Goal: Task Accomplishment & Management: Use online tool/utility

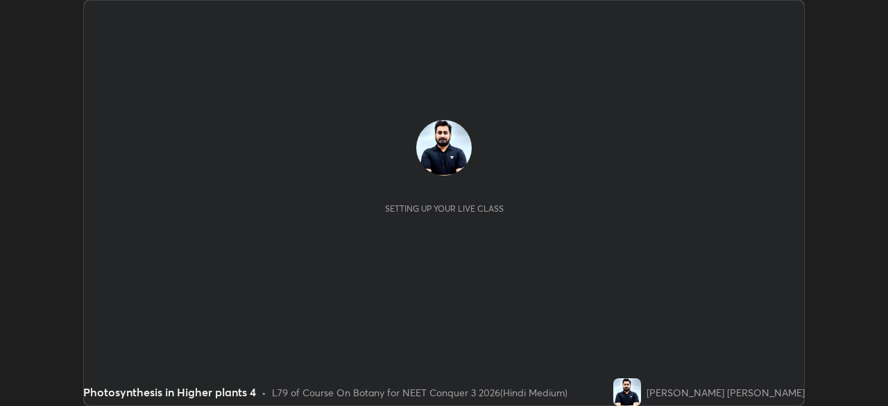
scroll to position [406, 888]
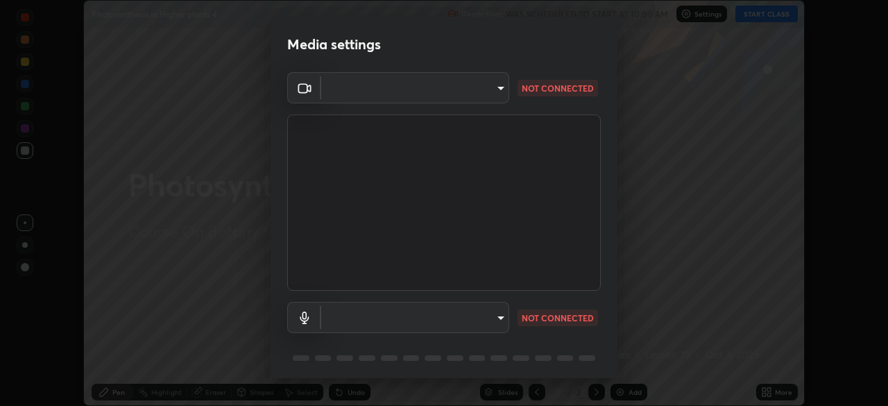
type input "fc38be1871f717ddc8e1b512eadbf63495b763d4820be899b5c927fedf8d93a0"
type input "communications"
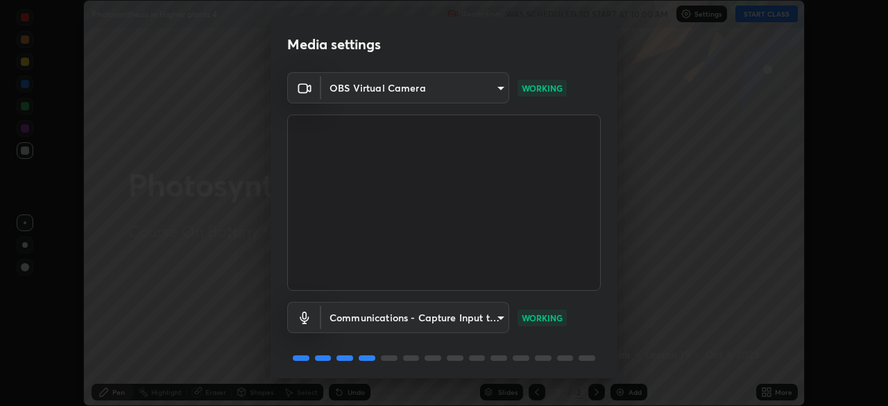
scroll to position [49, 0]
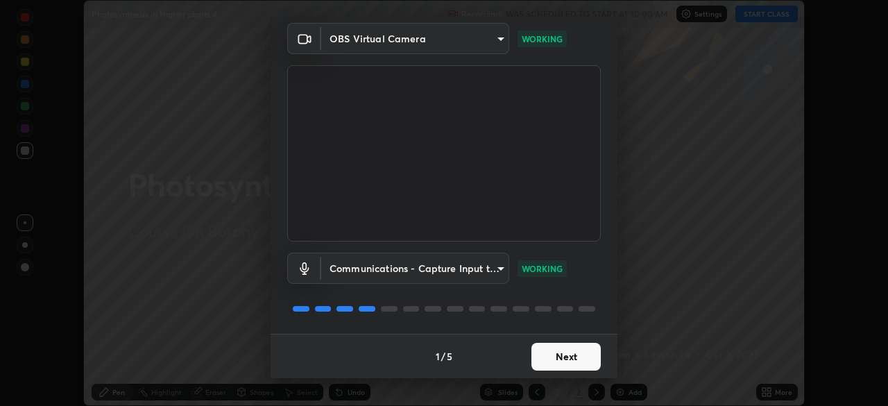
click at [543, 351] on button "Next" at bounding box center [566, 357] width 69 height 28
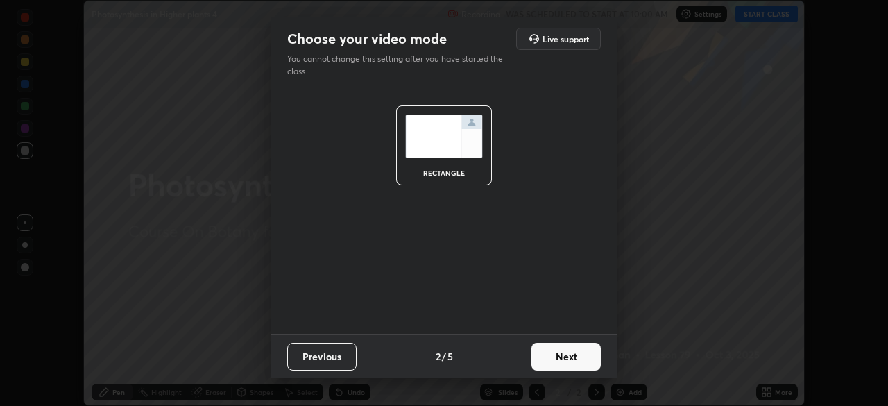
click at [541, 353] on button "Next" at bounding box center [566, 357] width 69 height 28
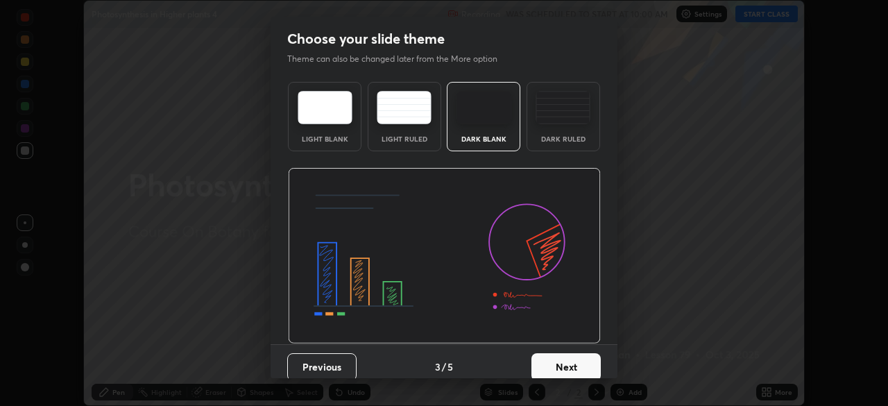
scroll to position [10, 0]
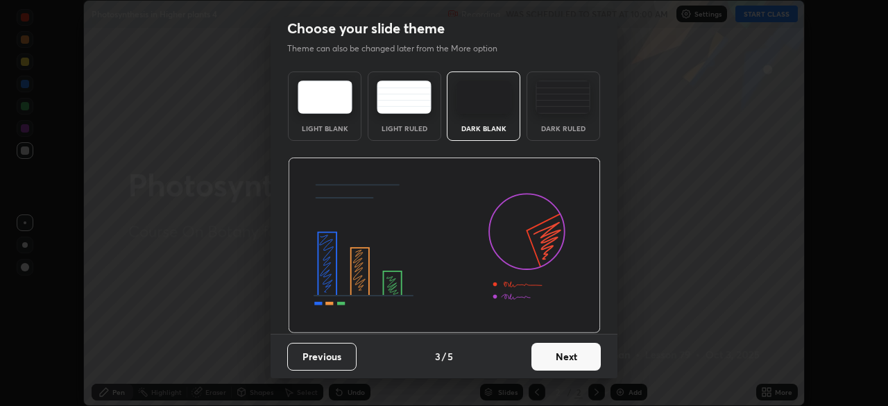
click at [555, 357] on button "Next" at bounding box center [566, 357] width 69 height 28
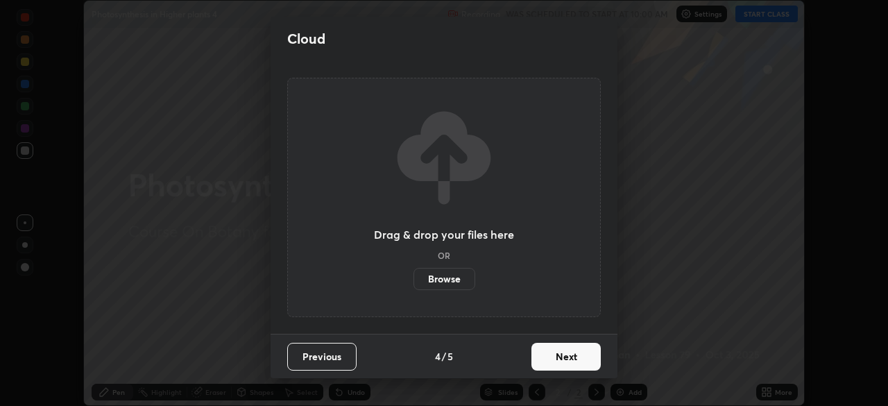
scroll to position [0, 0]
click at [559, 353] on button "Next" at bounding box center [566, 357] width 69 height 28
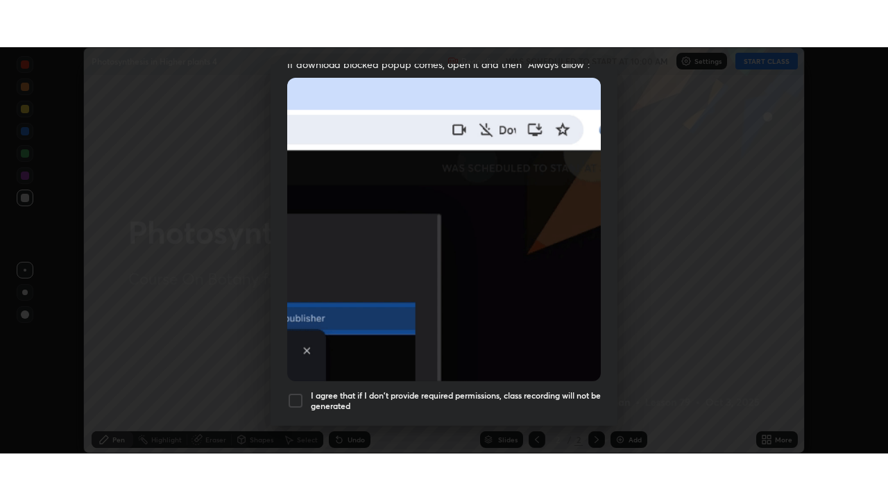
scroll to position [332, 0]
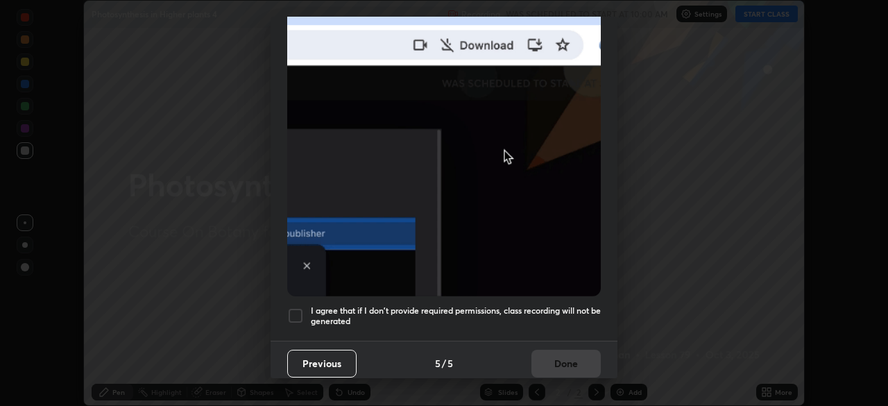
click at [525, 305] on h5 "I agree that if I don't provide required permissions, class recording will not …" at bounding box center [456, 316] width 290 height 22
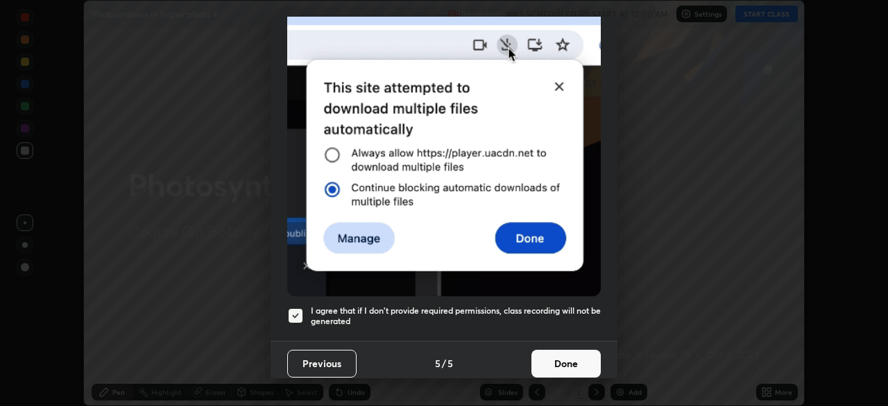
click at [547, 356] on button "Done" at bounding box center [566, 364] width 69 height 28
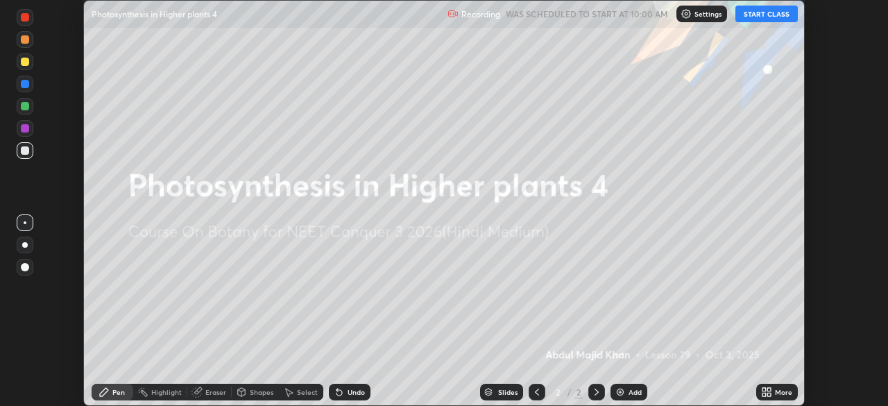
click at [777, 10] on button "START CLASS" at bounding box center [767, 14] width 62 height 17
click at [769, 389] on icon at bounding box center [769, 389] width 3 height 3
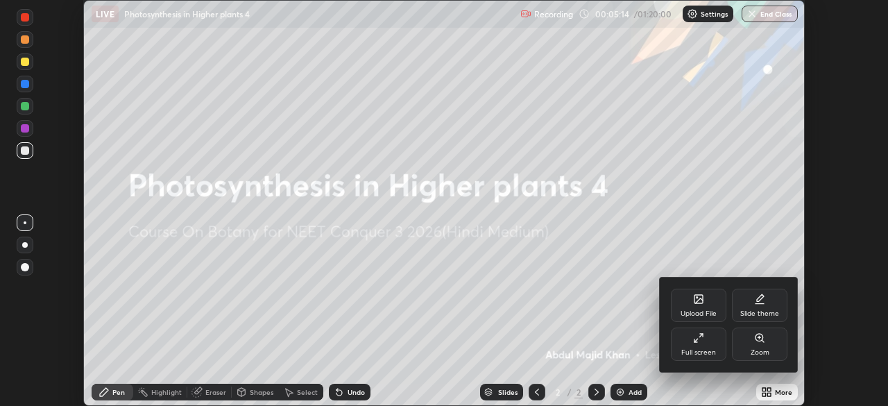
click at [708, 344] on div "Full screen" at bounding box center [699, 344] width 56 height 33
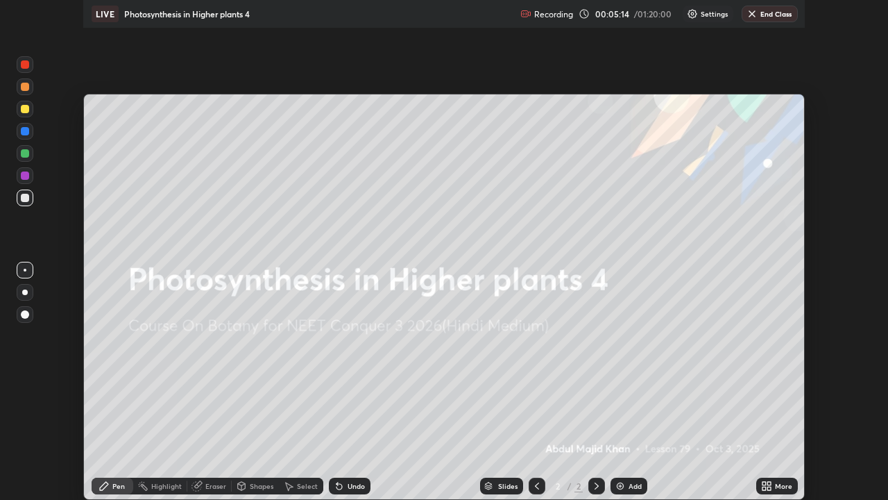
scroll to position [500, 888]
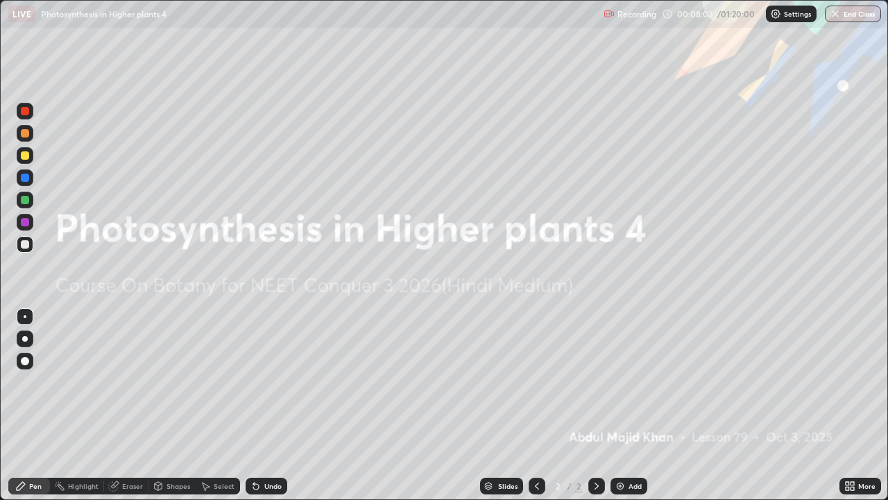
click at [635, 405] on div "Add" at bounding box center [629, 486] width 37 height 17
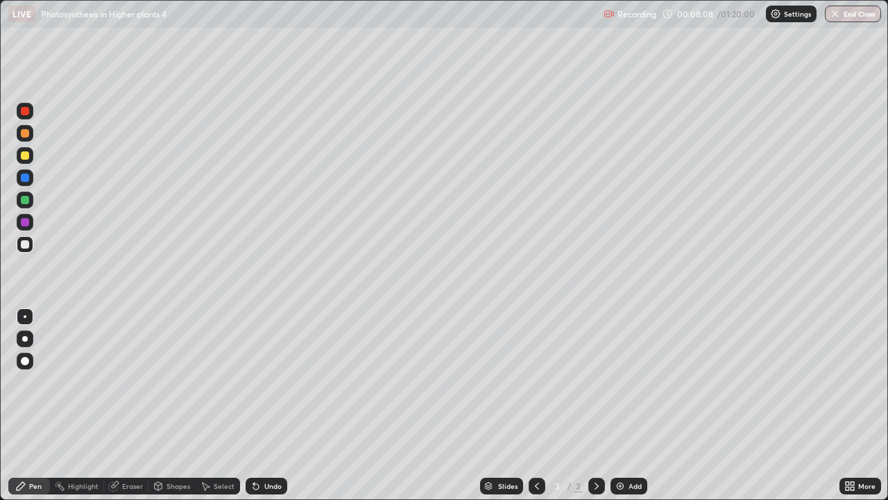
click at [271, 405] on div "Undo" at bounding box center [272, 485] width 17 height 7
click at [24, 201] on div at bounding box center [25, 200] width 8 height 8
click at [26, 114] on div at bounding box center [25, 111] width 8 height 8
click at [27, 248] on div at bounding box center [25, 244] width 8 height 8
click at [268, 405] on div "Undo" at bounding box center [272, 485] width 17 height 7
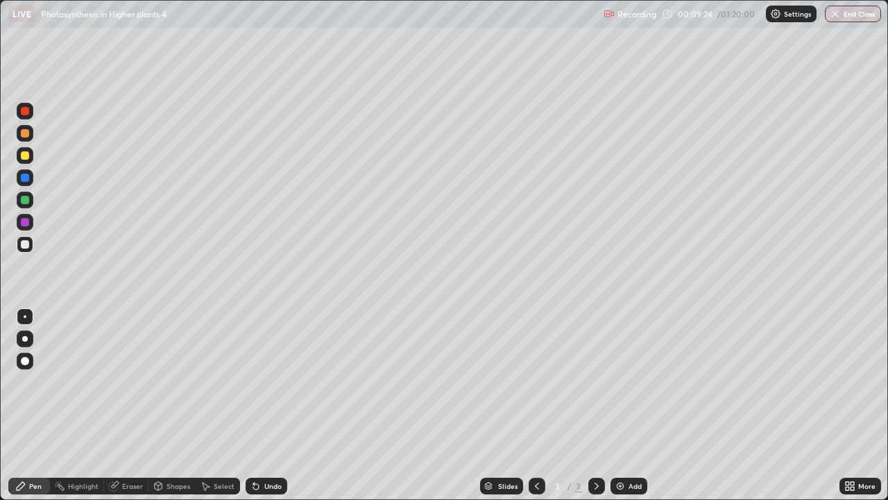
click at [271, 405] on div "Undo" at bounding box center [272, 485] width 17 height 7
click at [273, 405] on div "Undo" at bounding box center [272, 485] width 17 height 7
click at [24, 138] on div at bounding box center [25, 133] width 17 height 17
click at [22, 242] on div at bounding box center [25, 244] width 8 height 8
click at [633, 405] on div "Add" at bounding box center [635, 485] width 13 height 7
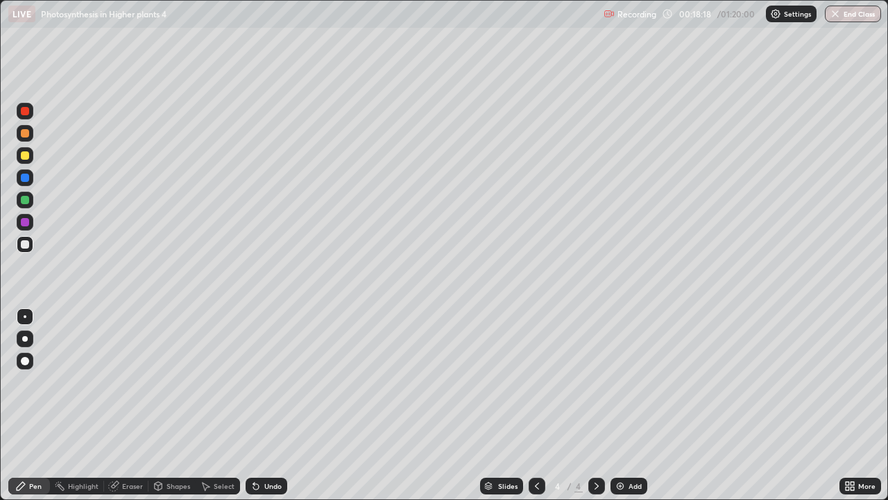
click at [25, 154] on div at bounding box center [25, 155] width 8 height 8
click at [17, 241] on div at bounding box center [25, 244] width 17 height 17
click at [26, 178] on div at bounding box center [25, 178] width 8 height 8
click at [275, 405] on div "Undo" at bounding box center [272, 485] width 17 height 7
click at [277, 405] on div "Undo" at bounding box center [272, 485] width 17 height 7
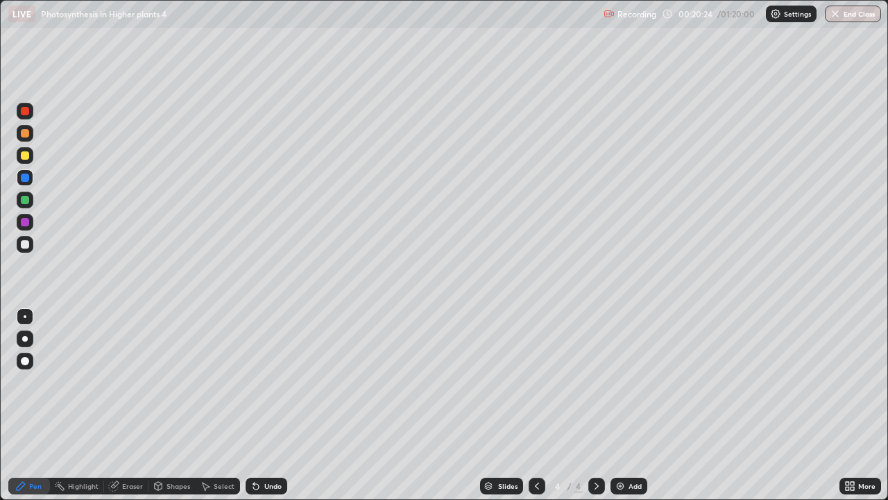
click at [275, 405] on div "Undo" at bounding box center [267, 486] width 42 height 17
click at [276, 405] on div "Undo" at bounding box center [267, 486] width 42 height 17
click at [25, 116] on div at bounding box center [25, 111] width 17 height 17
click at [25, 200] on div at bounding box center [25, 200] width 8 height 8
click at [21, 157] on div at bounding box center [25, 155] width 8 height 8
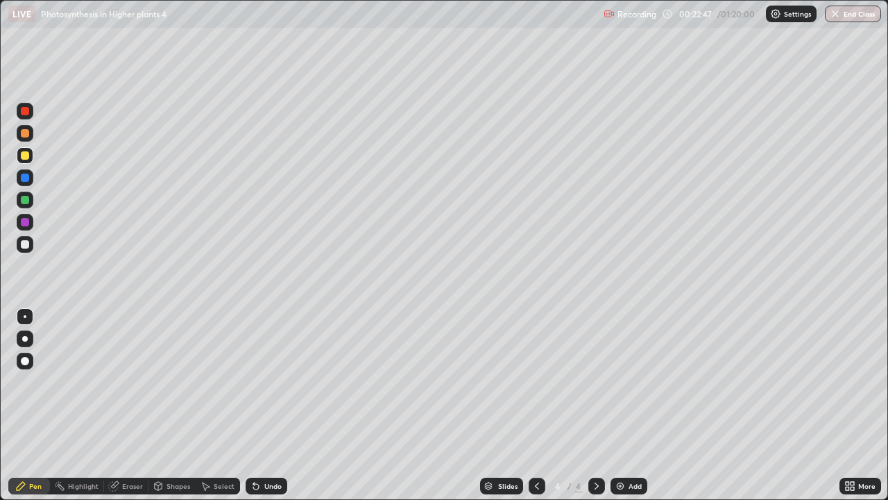
click at [131, 405] on div "Eraser" at bounding box center [132, 485] width 21 height 7
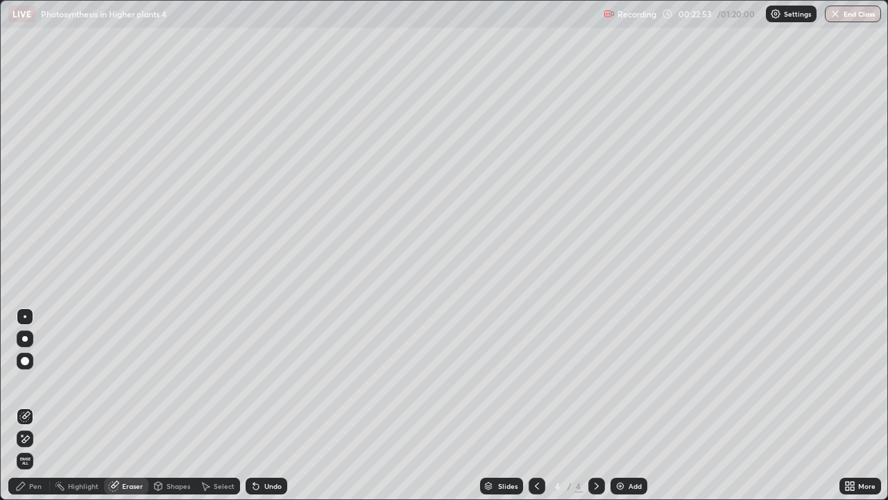
click at [32, 405] on div "Pen" at bounding box center [35, 485] width 12 height 7
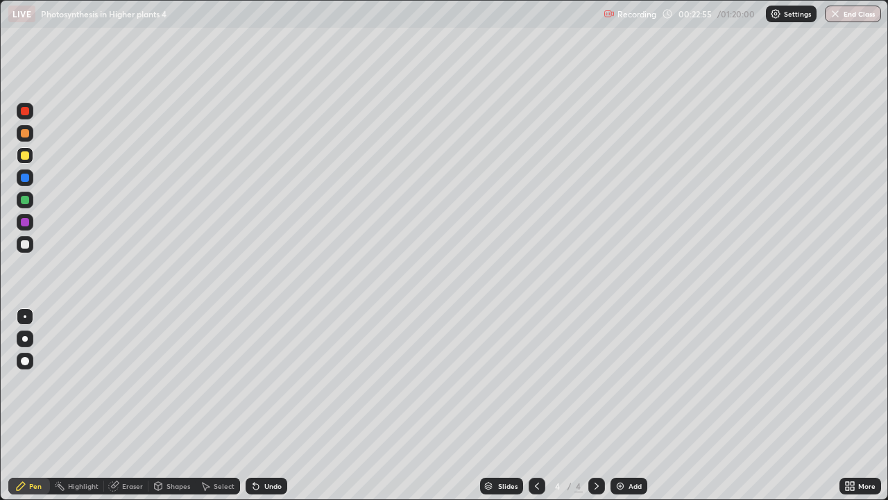
click at [31, 157] on div at bounding box center [25, 155] width 17 height 17
click at [272, 405] on div "Undo" at bounding box center [272, 485] width 17 height 7
click at [26, 112] on div at bounding box center [25, 111] width 8 height 8
click at [24, 336] on div at bounding box center [25, 339] width 6 height 6
click at [26, 246] on div at bounding box center [25, 244] width 8 height 8
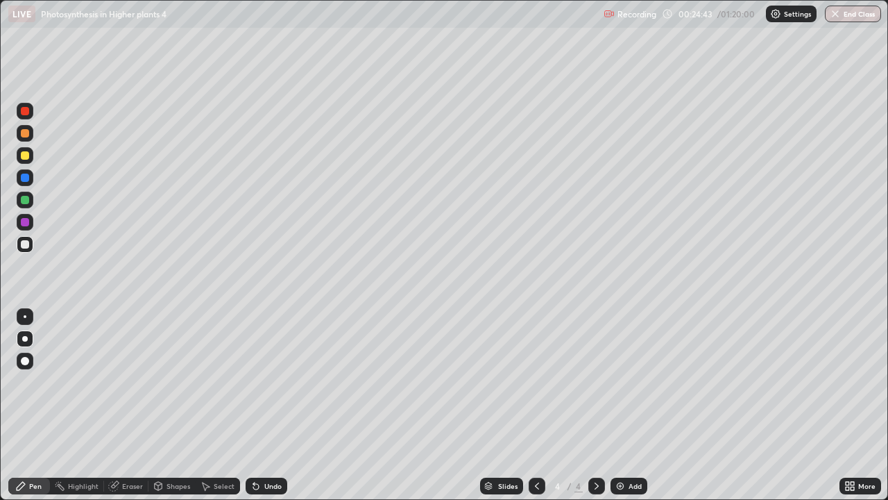
click at [267, 405] on div "Undo" at bounding box center [272, 485] width 17 height 7
click at [268, 405] on div "Undo" at bounding box center [272, 485] width 17 height 7
click at [269, 405] on div "Undo" at bounding box center [272, 485] width 17 height 7
click at [267, 405] on div "Undo" at bounding box center [267, 486] width 42 height 17
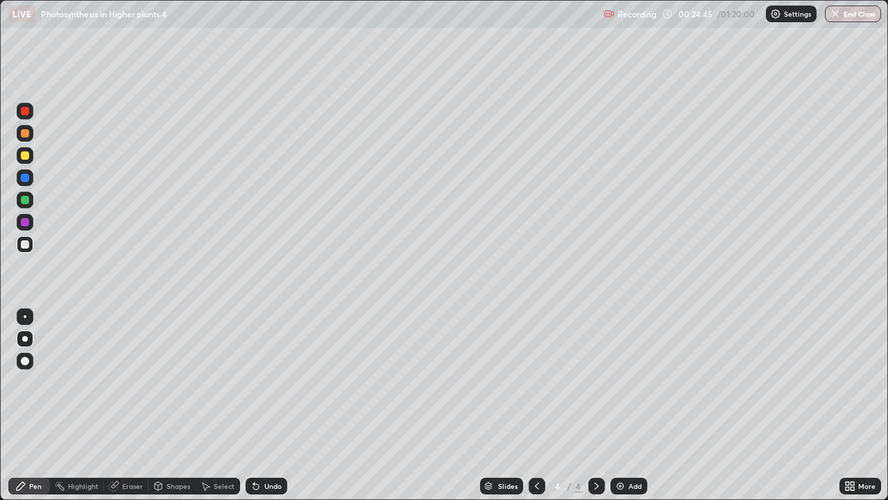
click at [268, 405] on div "Undo" at bounding box center [267, 486] width 42 height 17
click at [631, 405] on div "Add" at bounding box center [629, 486] width 37 height 17
click at [538, 405] on icon at bounding box center [537, 485] width 11 height 11
click at [121, 405] on div "Eraser" at bounding box center [126, 486] width 44 height 17
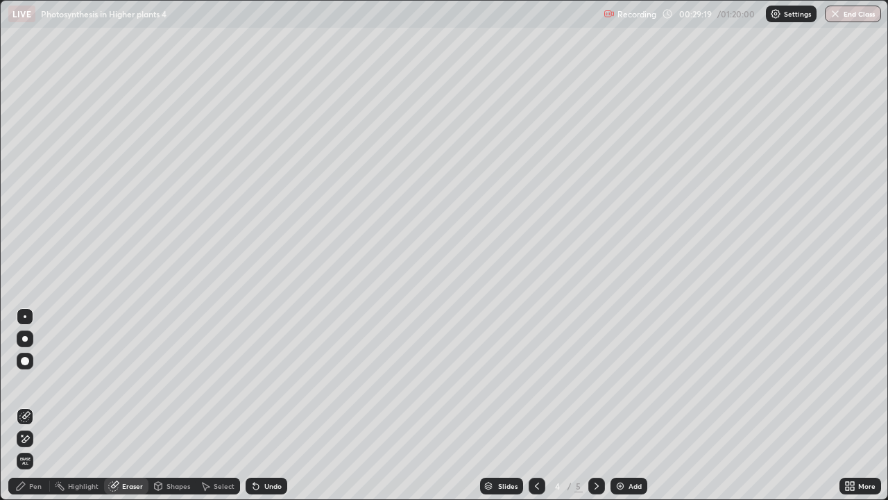
click at [24, 405] on icon at bounding box center [26, 438] width 8 height 7
click at [35, 405] on div "Pen" at bounding box center [35, 485] width 12 height 7
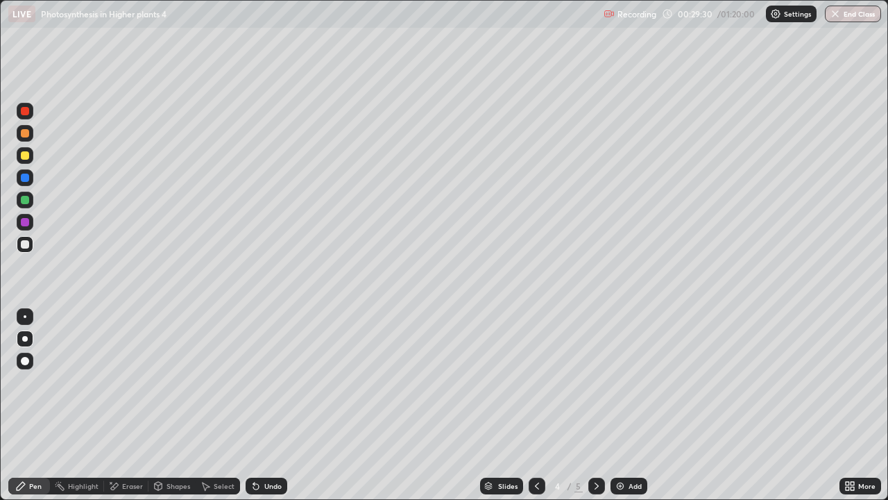
click at [26, 200] on div at bounding box center [25, 200] width 8 height 8
click at [631, 405] on div "Add" at bounding box center [635, 485] width 13 height 7
click at [24, 199] on div at bounding box center [25, 200] width 8 height 8
click at [28, 110] on div at bounding box center [25, 111] width 8 height 8
click at [272, 405] on div "Undo" at bounding box center [267, 486] width 42 height 17
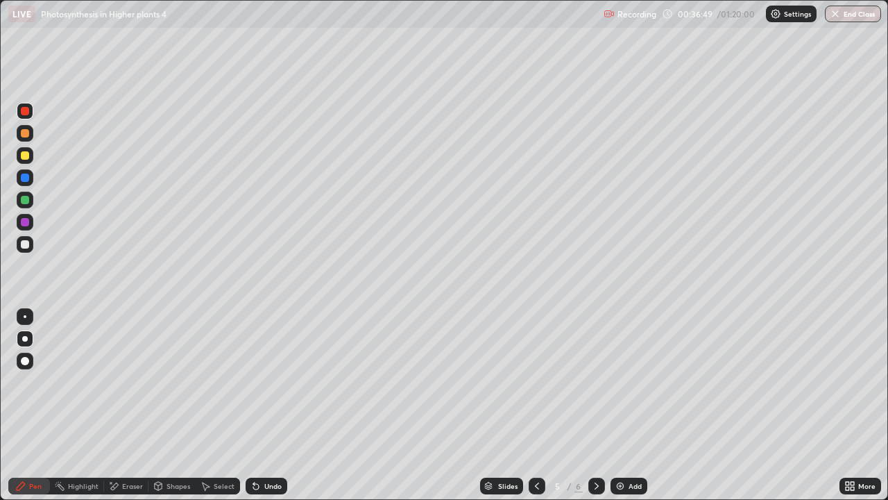
click at [269, 405] on div "Undo" at bounding box center [267, 486] width 42 height 17
click at [23, 242] on div at bounding box center [25, 244] width 8 height 8
click at [28, 152] on div at bounding box center [25, 155] width 17 height 17
click at [25, 251] on div at bounding box center [25, 244] width 17 height 17
click at [24, 156] on div at bounding box center [25, 155] width 8 height 8
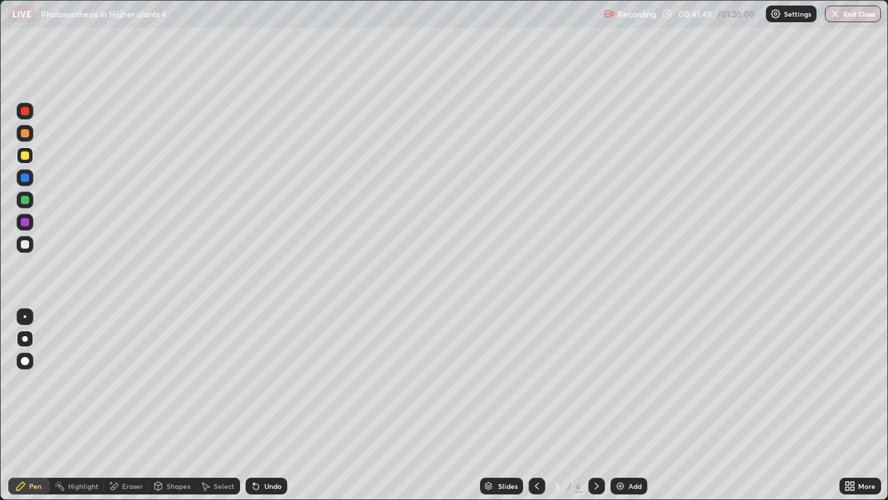
click at [25, 317] on div at bounding box center [25, 316] width 3 height 3
click at [27, 111] on div at bounding box center [25, 111] width 8 height 8
click at [270, 405] on div "Undo" at bounding box center [267, 486] width 42 height 17
click at [273, 405] on div "Undo" at bounding box center [272, 485] width 17 height 7
click at [27, 244] on div at bounding box center [25, 244] width 8 height 8
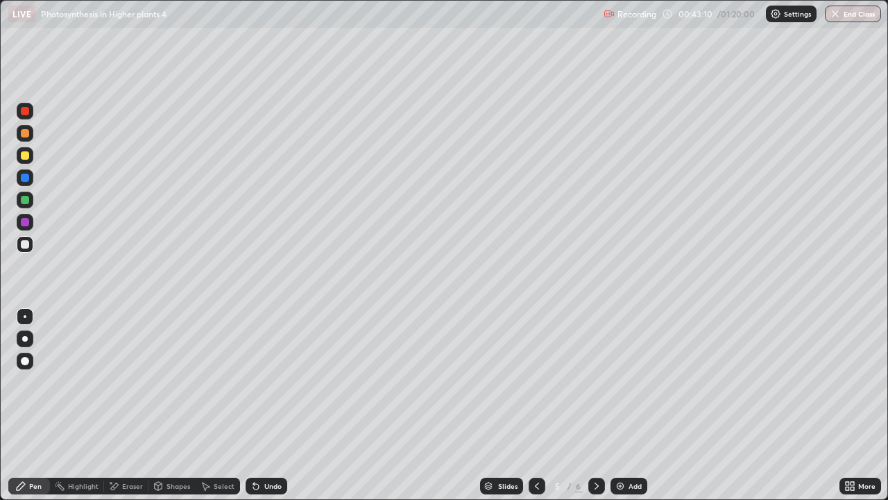
click at [22, 132] on div at bounding box center [25, 133] width 8 height 8
click at [24, 115] on div at bounding box center [25, 111] width 8 height 8
click at [24, 158] on div at bounding box center [25, 155] width 8 height 8
click at [26, 178] on div at bounding box center [25, 178] width 8 height 8
click at [24, 149] on div at bounding box center [25, 155] width 17 height 17
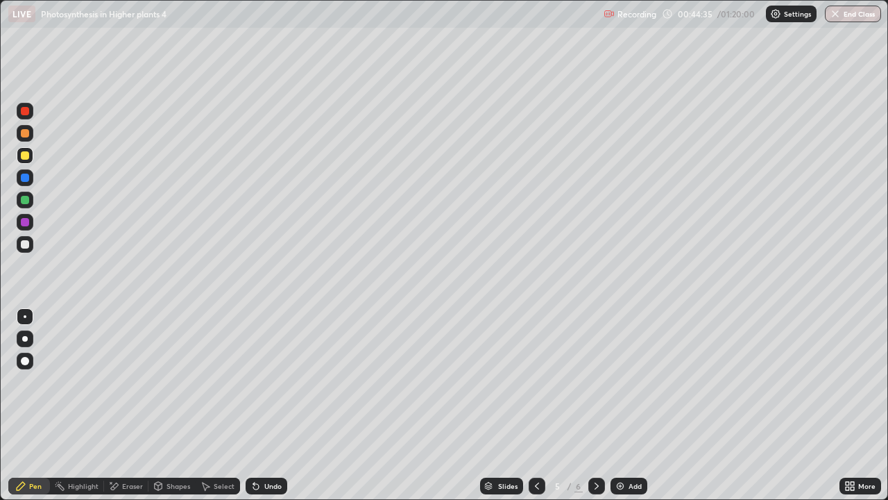
click at [27, 331] on div at bounding box center [25, 338] width 17 height 17
click at [26, 180] on div at bounding box center [25, 178] width 8 height 8
click at [22, 176] on div at bounding box center [25, 178] width 8 height 8
click at [24, 158] on div at bounding box center [25, 155] width 8 height 8
click at [25, 317] on div at bounding box center [25, 316] width 3 height 3
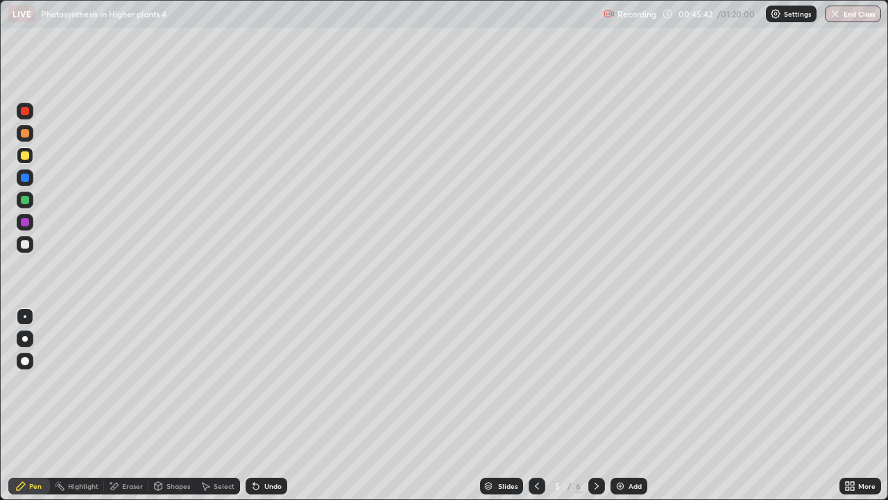
click at [24, 181] on div at bounding box center [25, 178] width 8 height 8
click at [26, 114] on div at bounding box center [25, 111] width 8 height 8
click at [82, 405] on div "Highlight" at bounding box center [83, 485] width 31 height 7
click at [123, 405] on div "Eraser" at bounding box center [132, 485] width 21 height 7
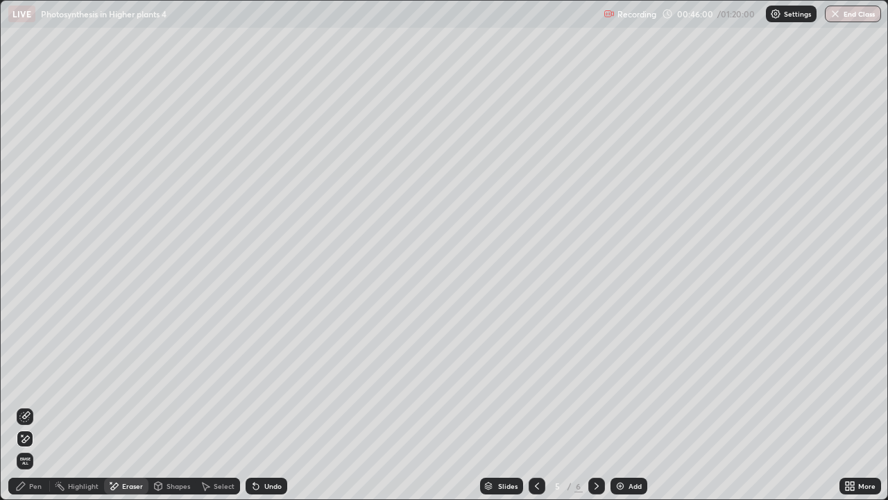
click at [270, 405] on div "Undo" at bounding box center [272, 485] width 17 height 7
click at [24, 405] on icon at bounding box center [26, 415] width 8 height 7
click at [18, 405] on icon at bounding box center [20, 485] width 11 height 11
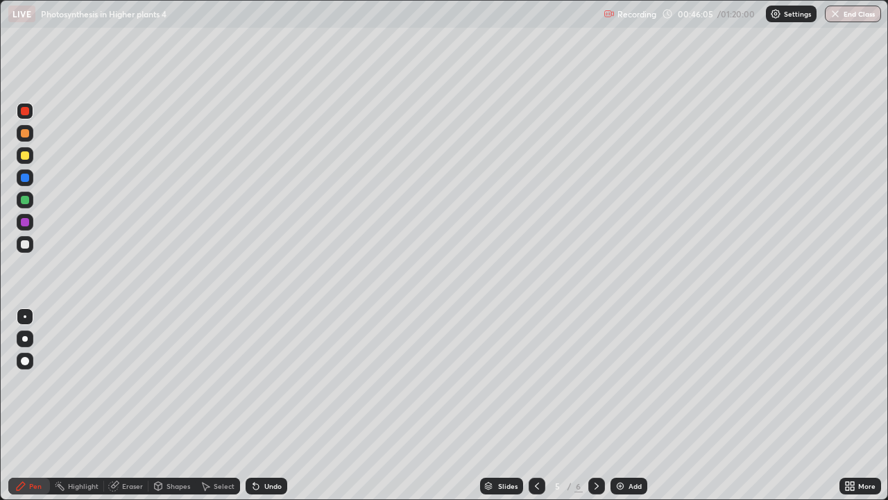
click at [30, 405] on div "Pen" at bounding box center [29, 486] width 42 height 17
click at [22, 155] on div at bounding box center [25, 155] width 8 height 8
click at [26, 223] on div at bounding box center [25, 222] width 8 height 8
click at [27, 153] on div at bounding box center [25, 155] width 8 height 8
click at [25, 338] on div at bounding box center [25, 339] width 6 height 6
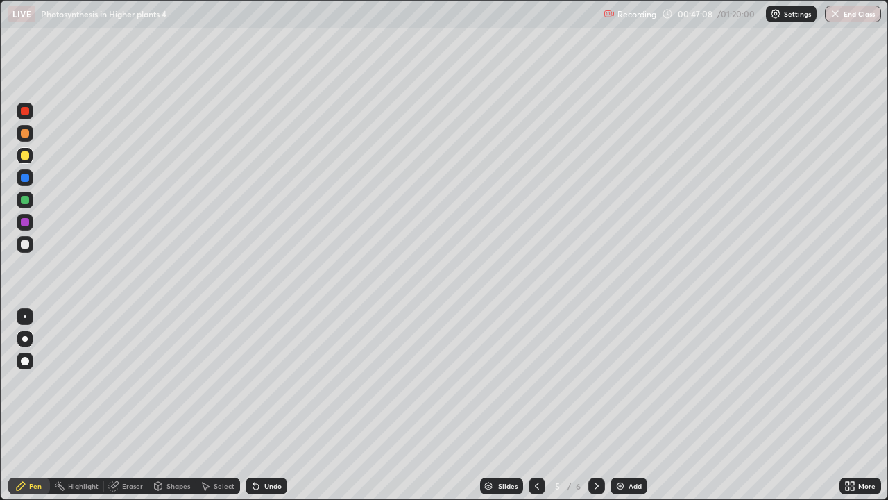
click at [872, 19] on button "End Class" at bounding box center [853, 14] width 56 height 17
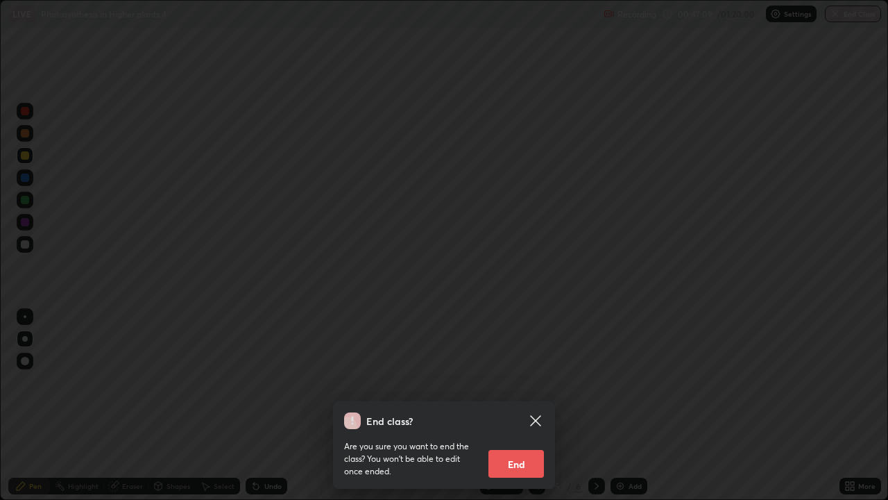
click at [699, 296] on div "End class? Are you sure you want to end the class? You won’t be able to edit on…" at bounding box center [444, 250] width 888 height 500
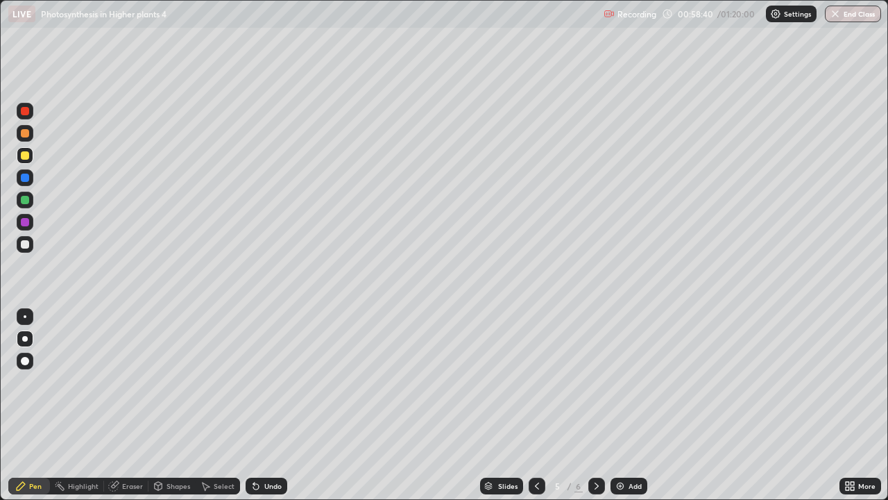
click at [214, 405] on div "Select" at bounding box center [224, 485] width 21 height 7
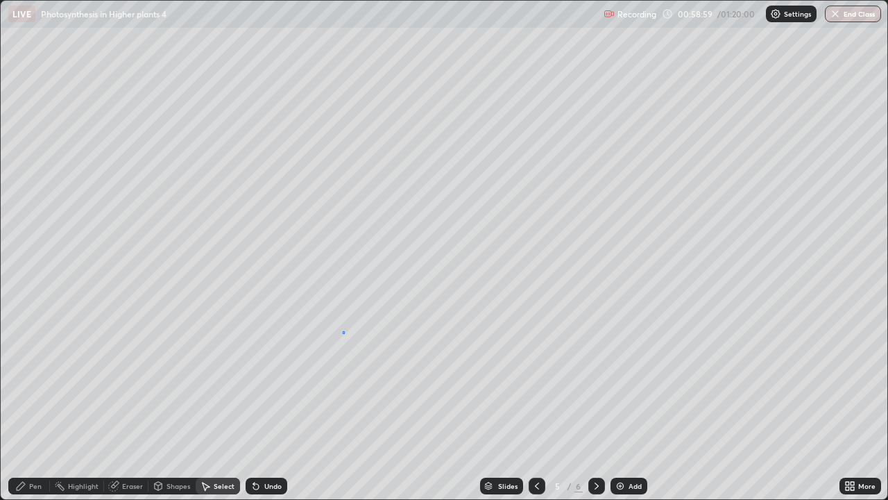
click at [343, 333] on div "0 ° Undo Copy Duplicate Duplicate to new slide Delete" at bounding box center [444, 250] width 887 height 498
click at [33, 405] on div "Pen" at bounding box center [35, 485] width 12 height 7
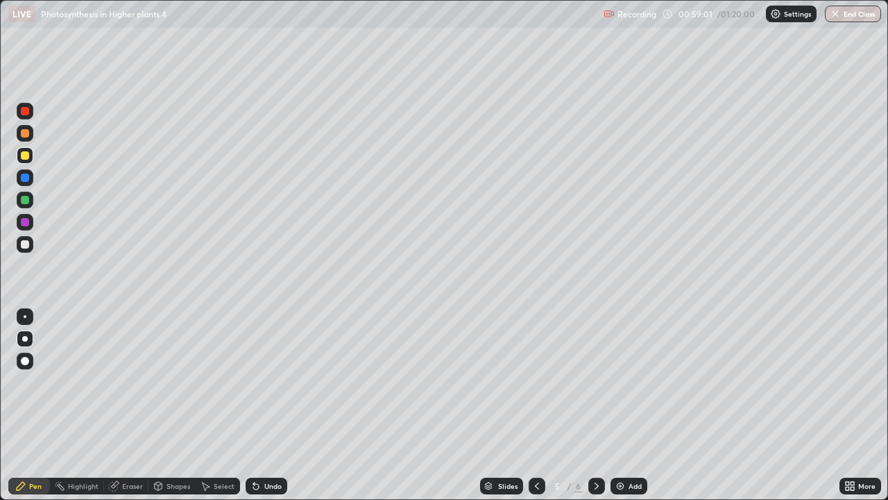
click at [26, 222] on div at bounding box center [25, 222] width 8 height 8
click at [22, 112] on div at bounding box center [25, 111] width 8 height 8
click at [25, 317] on div at bounding box center [25, 316] width 3 height 3
click at [24, 221] on div at bounding box center [25, 222] width 8 height 8
click at [24, 201] on div at bounding box center [25, 200] width 8 height 8
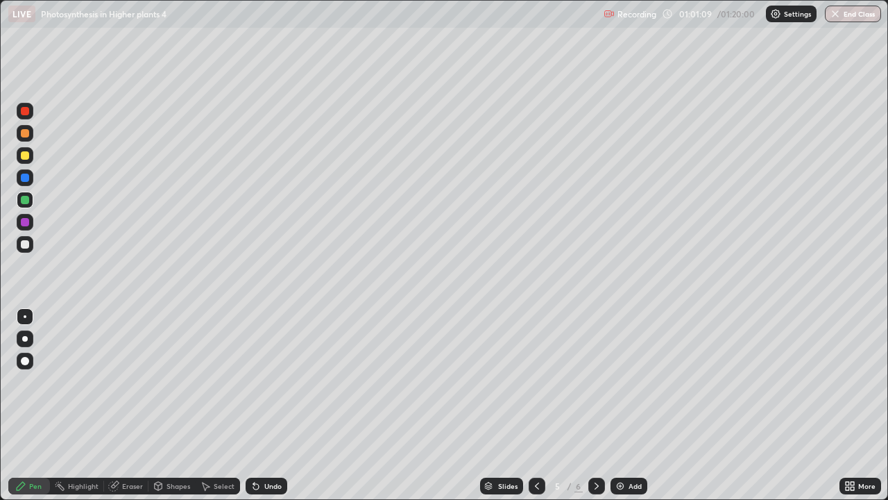
click at [24, 200] on div at bounding box center [25, 200] width 8 height 8
click at [27, 177] on div at bounding box center [25, 178] width 8 height 8
click at [230, 405] on div "Select" at bounding box center [224, 485] width 21 height 7
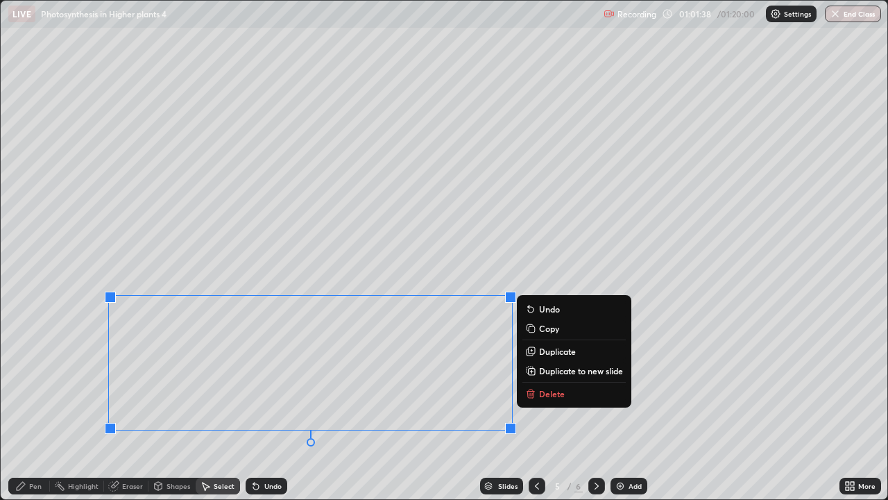
click at [69, 351] on div "0 ° Undo Copy Duplicate Duplicate to new slide Delete" at bounding box center [444, 250] width 887 height 498
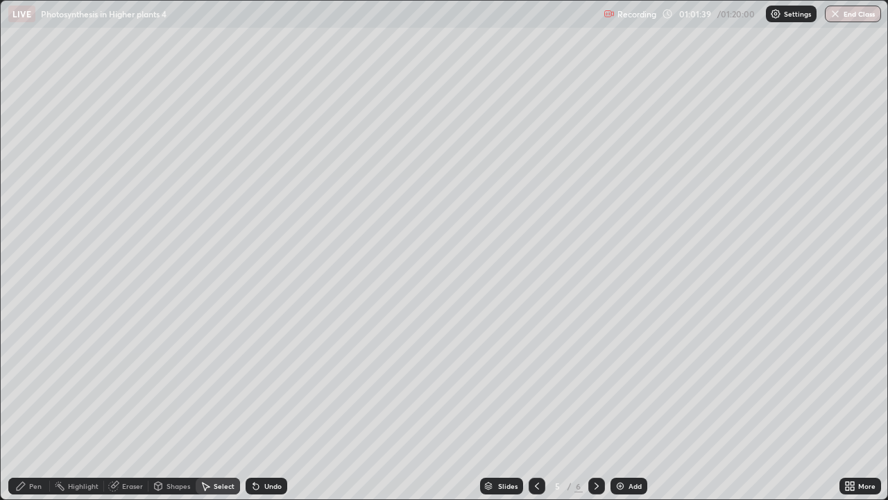
click at [29, 405] on div "Pen" at bounding box center [35, 485] width 12 height 7
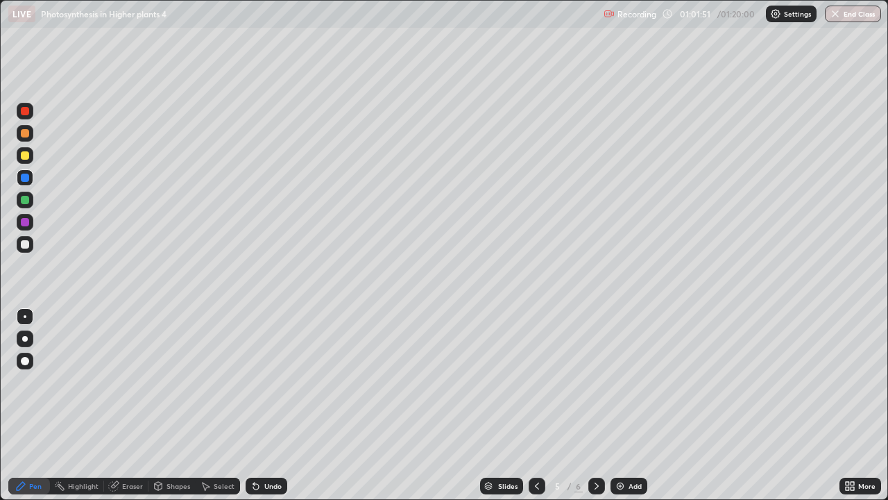
click at [270, 405] on div "Undo" at bounding box center [272, 485] width 17 height 7
click at [272, 405] on div "Undo" at bounding box center [272, 485] width 17 height 7
click at [274, 405] on div "Undo" at bounding box center [272, 485] width 17 height 7
click at [273, 405] on div "Undo" at bounding box center [272, 485] width 17 height 7
click at [270, 405] on div "Undo" at bounding box center [272, 485] width 17 height 7
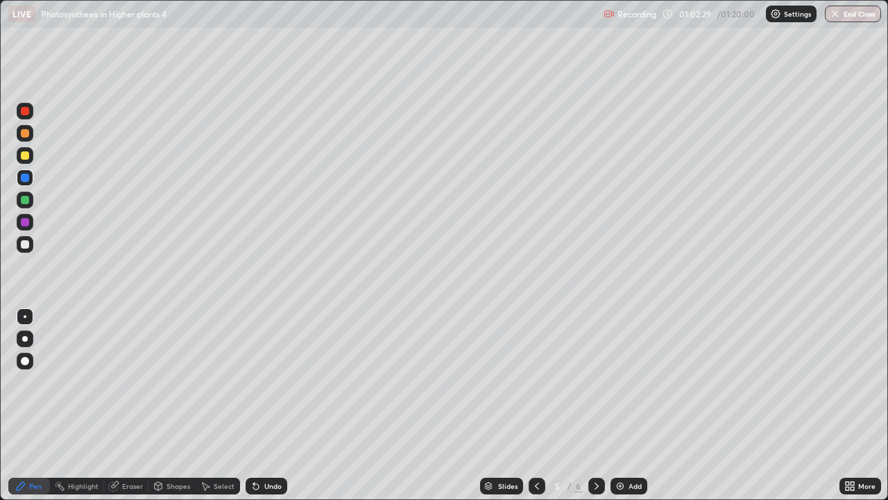
click at [26, 243] on div at bounding box center [25, 244] width 8 height 8
click at [269, 405] on div "Undo" at bounding box center [272, 485] width 17 height 7
click at [136, 405] on div "Eraser" at bounding box center [132, 485] width 21 height 7
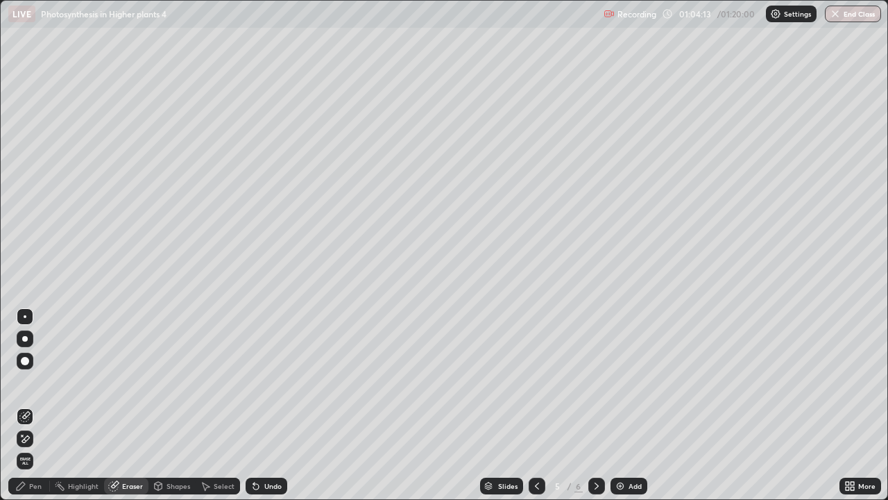
click at [22, 405] on icon at bounding box center [22, 434] width 1 height 1
click at [35, 405] on div "Pen" at bounding box center [35, 485] width 12 height 7
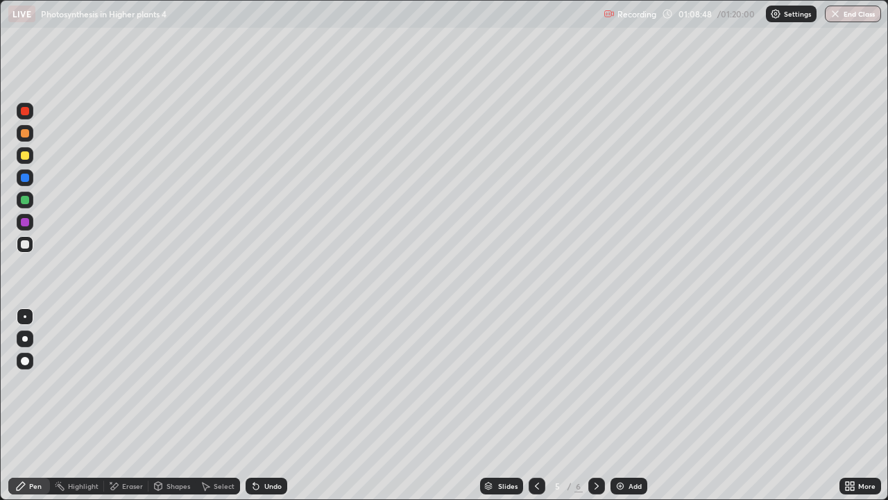
click at [847, 10] on button "End Class" at bounding box center [853, 14] width 56 height 17
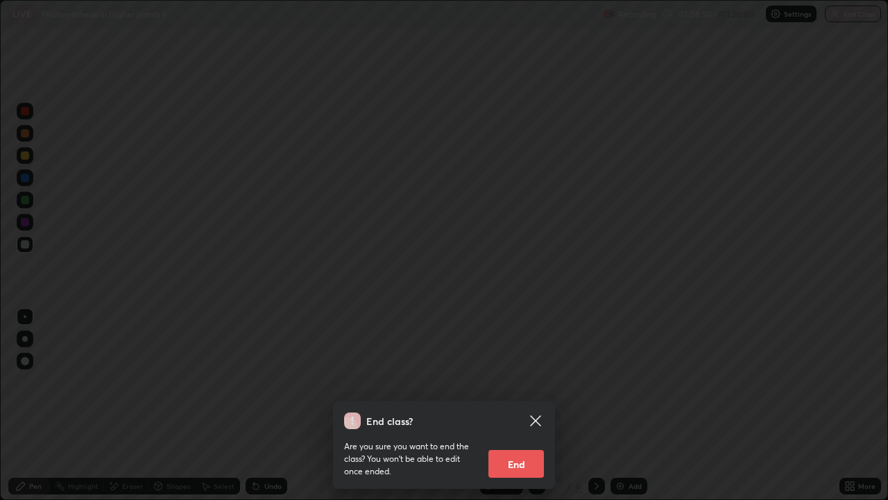
click at [523, 405] on button "End" at bounding box center [517, 464] width 56 height 28
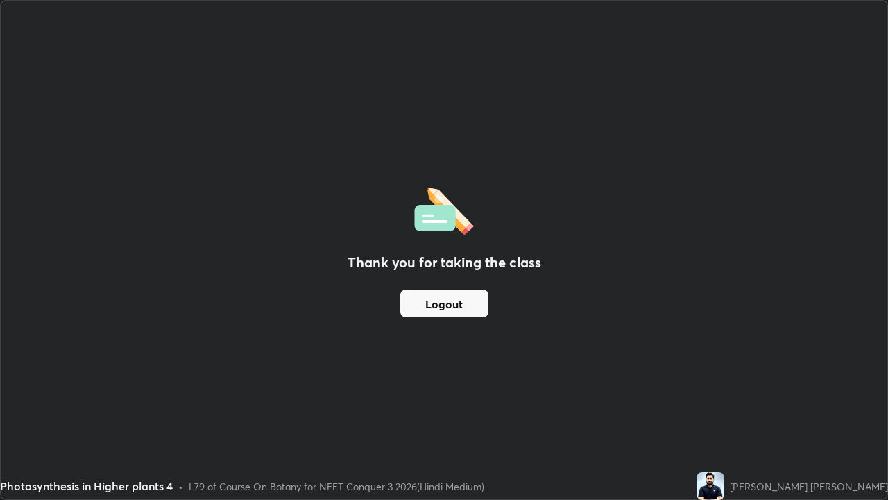
click at [451, 304] on button "Logout" at bounding box center [444, 303] width 88 height 28
